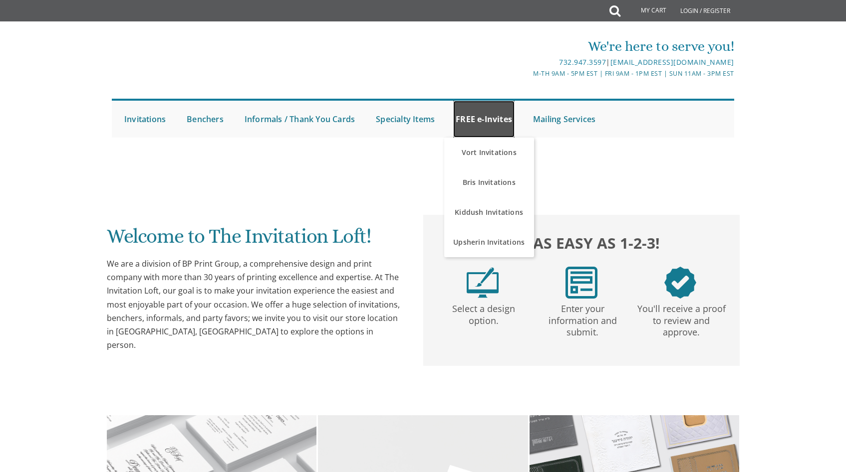
click at [479, 128] on link "FREE e-Invites" at bounding box center [483, 119] width 61 height 37
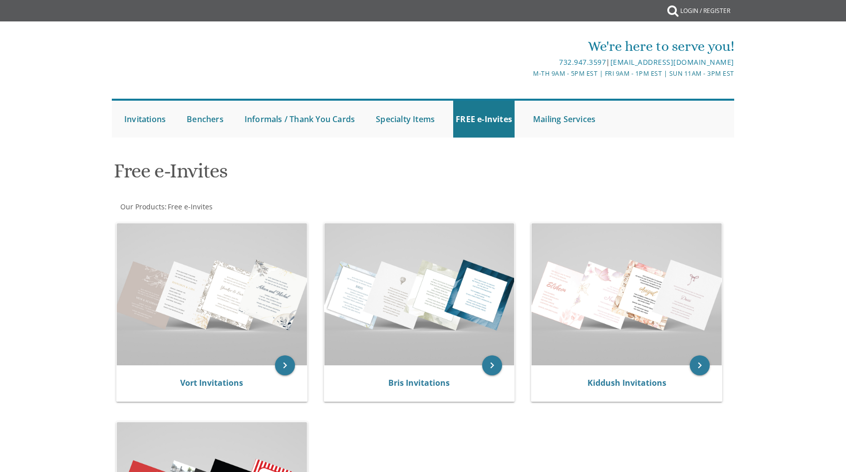
click at [481, 240] on div "keyboard_arrow_right Bris Invitations" at bounding box center [419, 312] width 191 height 179
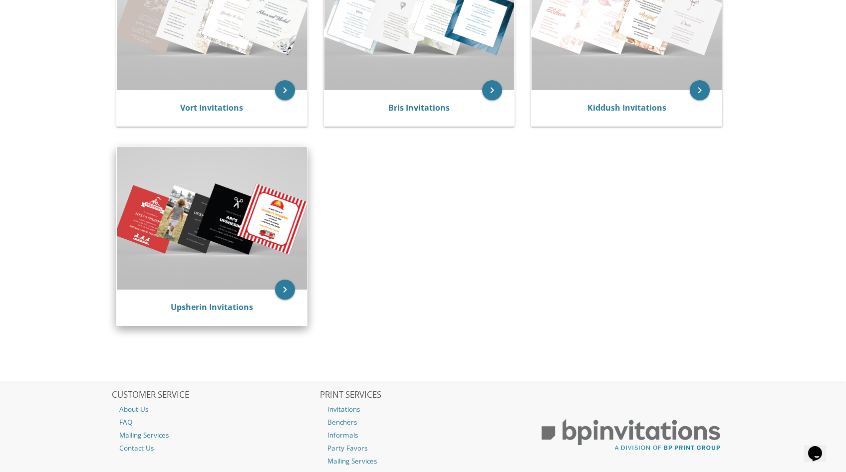
click at [263, 277] on img at bounding box center [212, 218] width 190 height 142
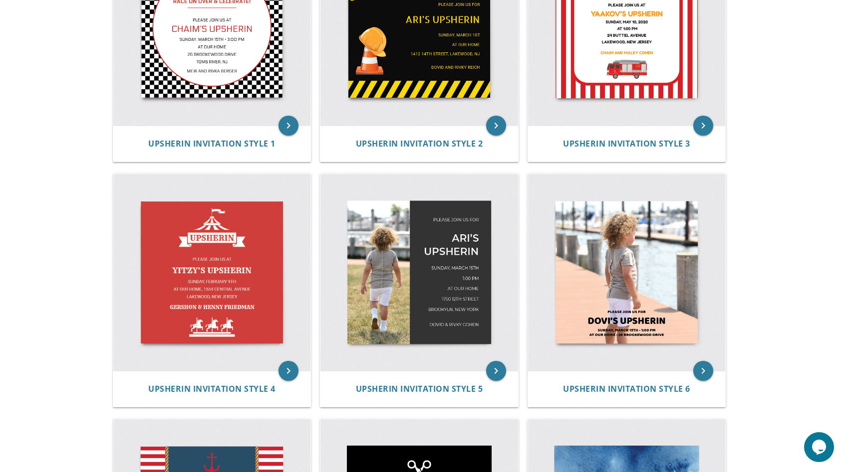
scroll to position [290, 0]
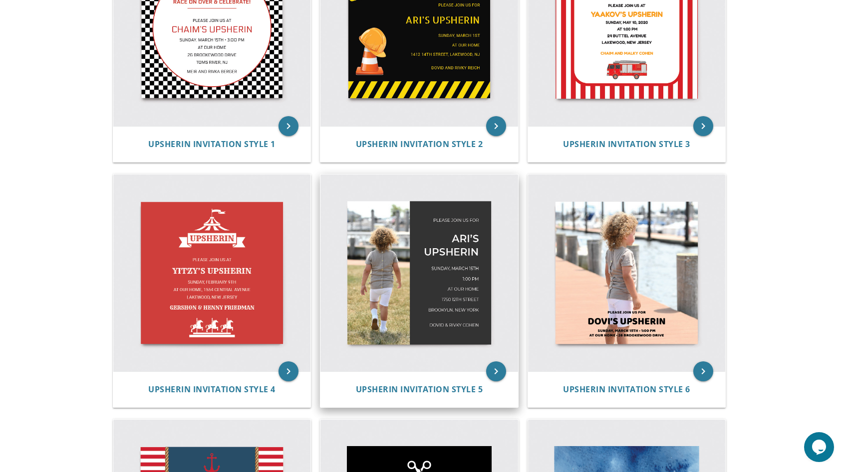
click at [401, 274] on img at bounding box center [419, 274] width 198 height 198
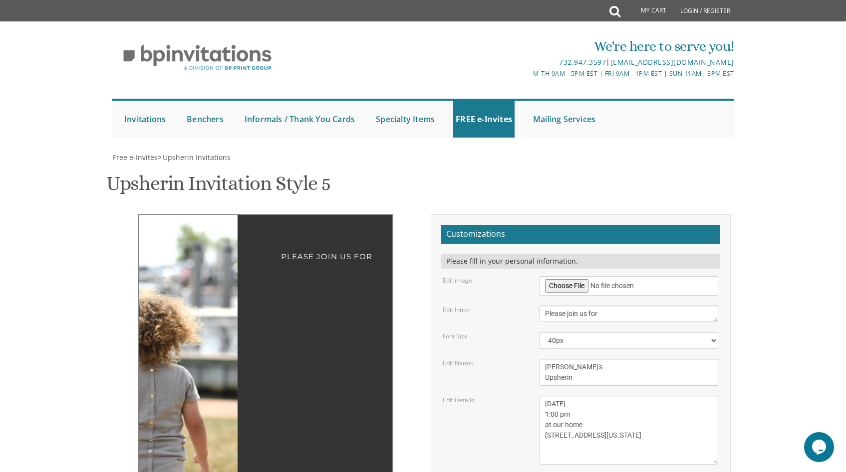
scroll to position [71, 0]
click at [574, 359] on textarea "Ari's Upsherin" at bounding box center [628, 372] width 179 height 27
click at [575, 359] on textarea "Ari's Upsherin" at bounding box center [628, 372] width 179 height 27
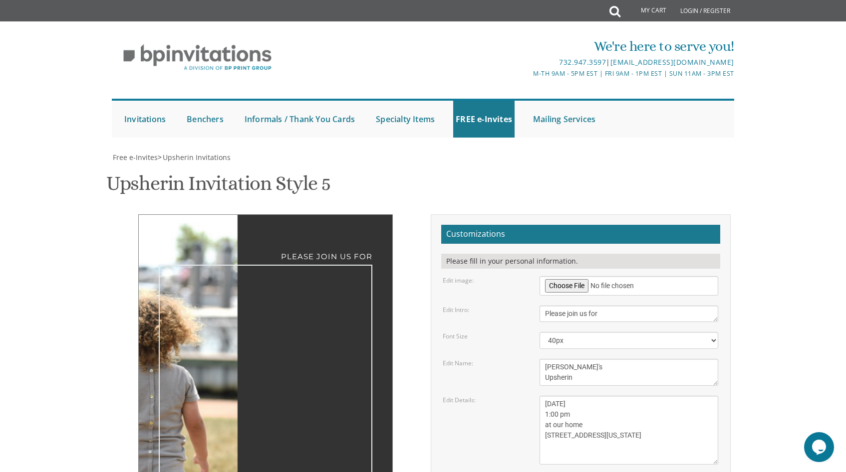
click at [579, 359] on textarea "Ari's Upsherin" at bounding box center [628, 372] width 179 height 27
drag, startPoint x: 579, startPoint y: 306, endPoint x: 523, endPoint y: 291, distance: 57.8
click at [523, 359] on div "Edit Name: Ari's Upsherin" at bounding box center [580, 372] width 290 height 27
type textarea "Sruli's Upsherin"
click at [636, 396] on textarea "Sunday, March 15th 1:00 pm at our home 1750 E 12th street Brookyln, New York" at bounding box center [628, 430] width 179 height 69
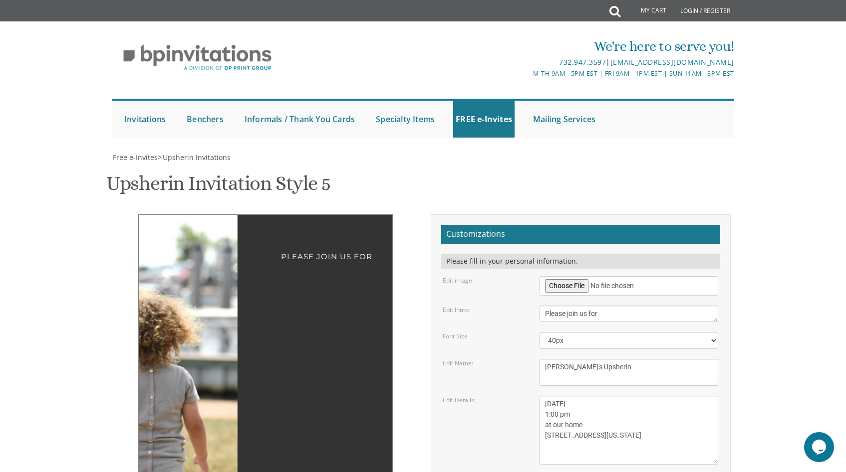
drag, startPoint x: 571, startPoint y: 334, endPoint x: 666, endPoint y: 333, distance: 94.8
click at [666, 396] on textarea "Sunday, March 15th 1:00 pm at our home 1750 E 12th street Brookyln, New York" at bounding box center [628, 430] width 179 height 69
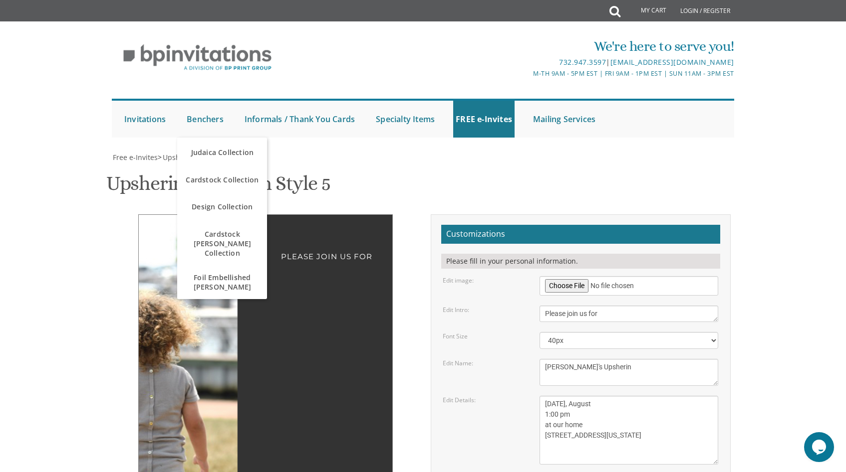
type textarea "Sunday, August 1:00 pm at our home 1750 E 12th street Brookyln, New York"
